Goal: Transaction & Acquisition: Subscribe to service/newsletter

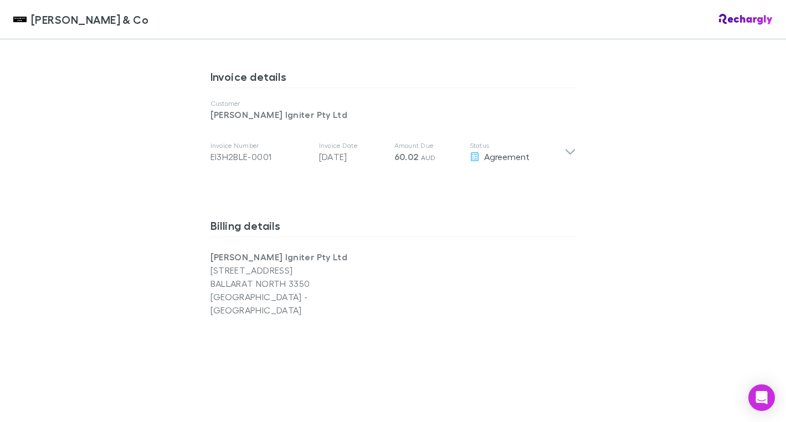
scroll to position [580, 0]
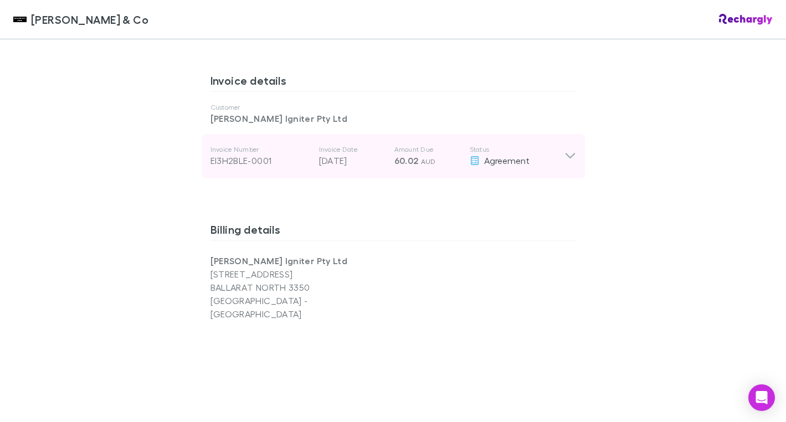
click at [571, 150] on icon at bounding box center [571, 156] width 12 height 13
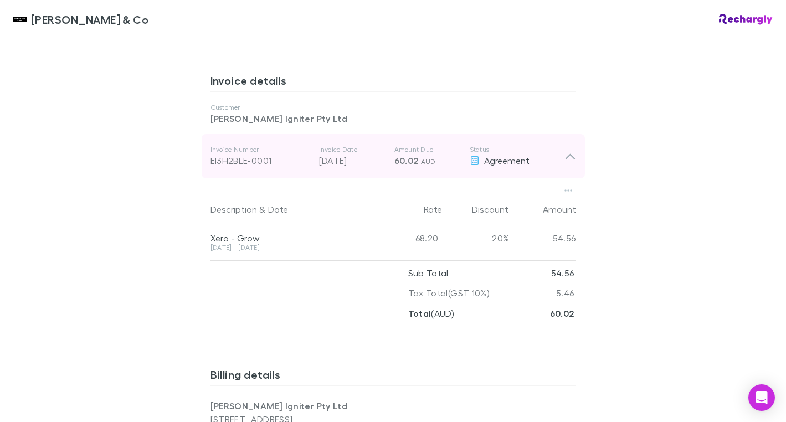
click at [571, 150] on icon at bounding box center [571, 156] width 12 height 13
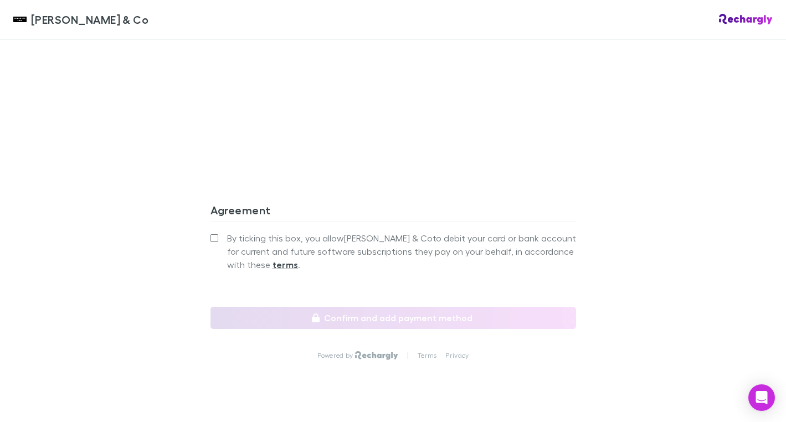
scroll to position [1010, 0]
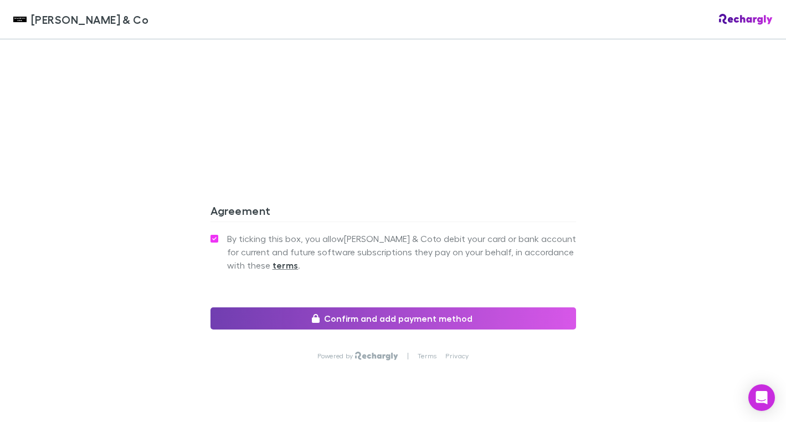
click at [442, 308] on button "Confirm and add payment method" at bounding box center [394, 319] width 366 height 22
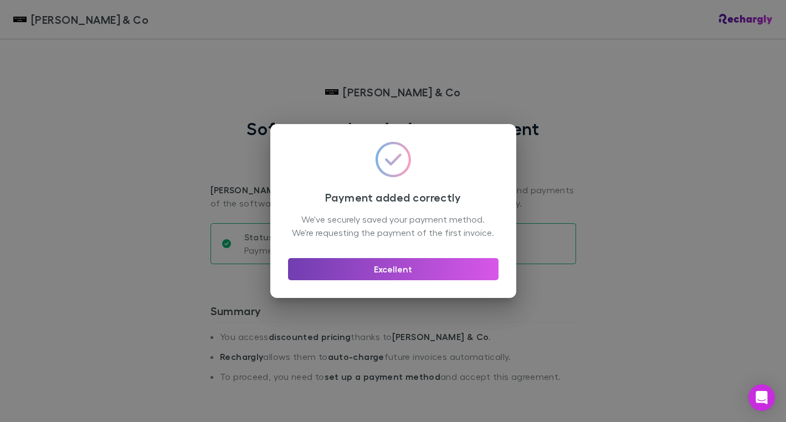
click at [401, 280] on button "Excellent" at bounding box center [393, 269] width 211 height 22
